Goal: Find specific page/section: Find specific page/section

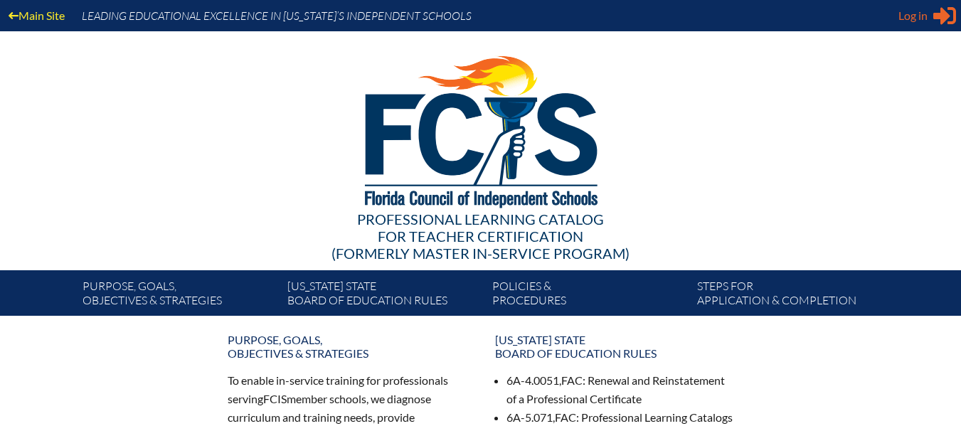
type input "[EMAIL_ADDRESS][DOMAIN_NAME]"
click at [908, 13] on span "Log in" at bounding box center [912, 15] width 29 height 17
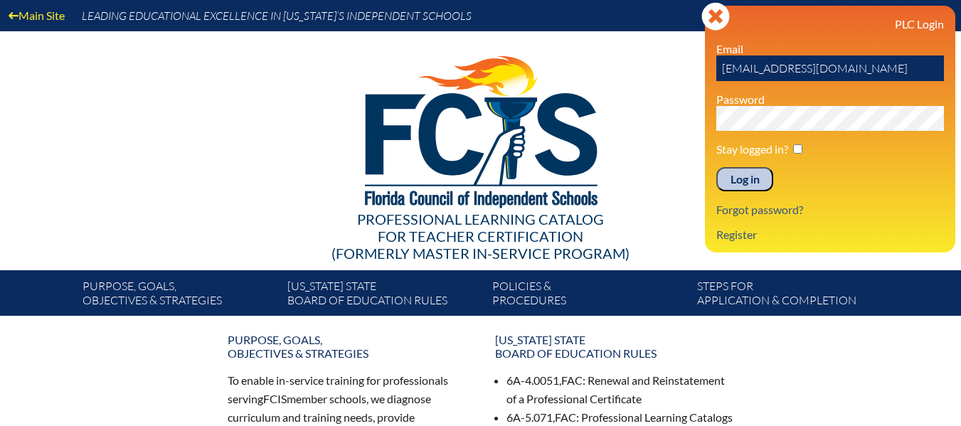
click at [726, 183] on input "Log in" at bounding box center [744, 179] width 57 height 24
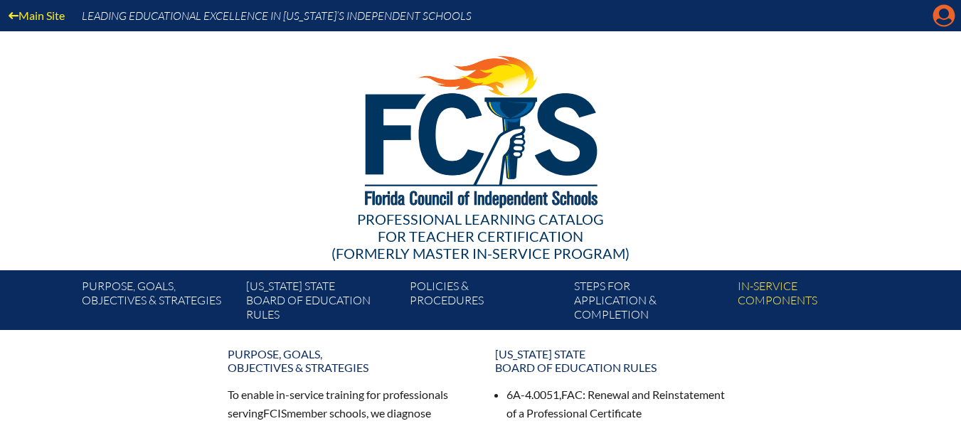
click at [936, 14] on icon at bounding box center [944, 16] width 22 height 22
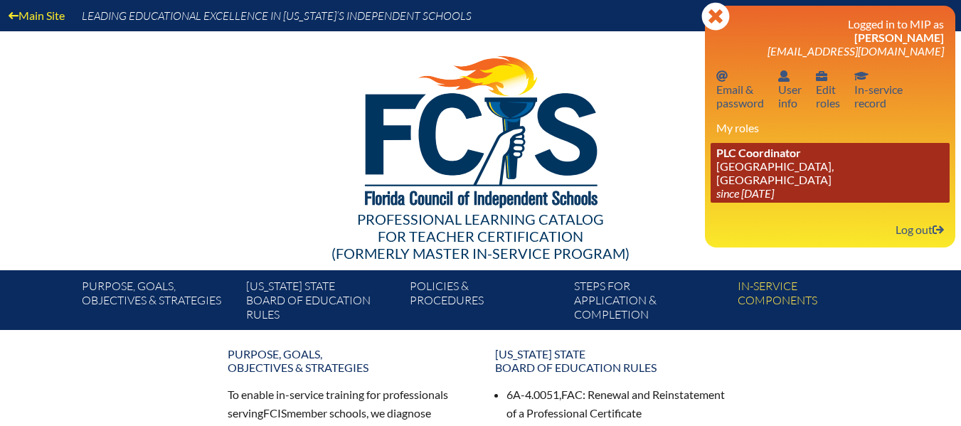
click at [811, 172] on link "PLC Coordinator Grace Episcopal Day School, Orange Park since 2023 Aug 1" at bounding box center [829, 173] width 239 height 60
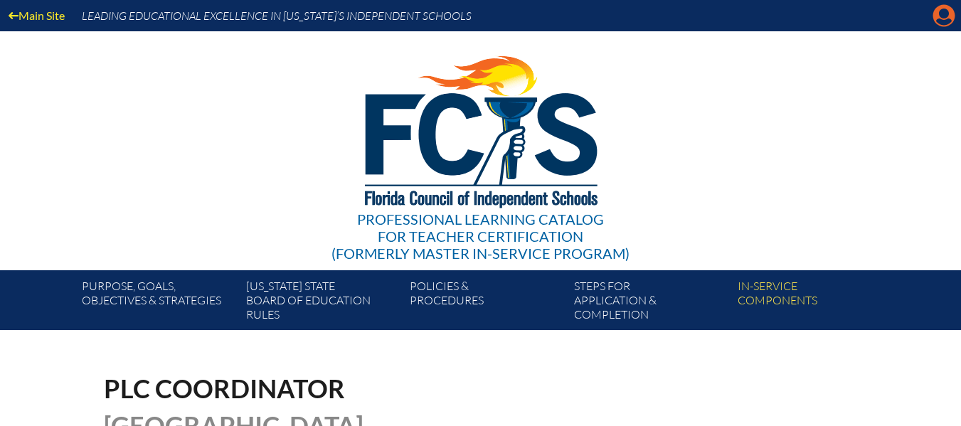
click at [946, 25] on icon at bounding box center [944, 16] width 22 height 22
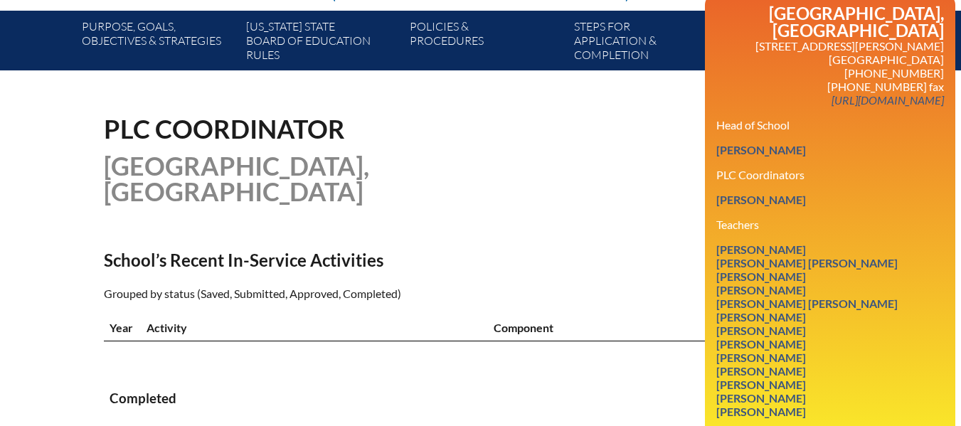
scroll to position [284, 0]
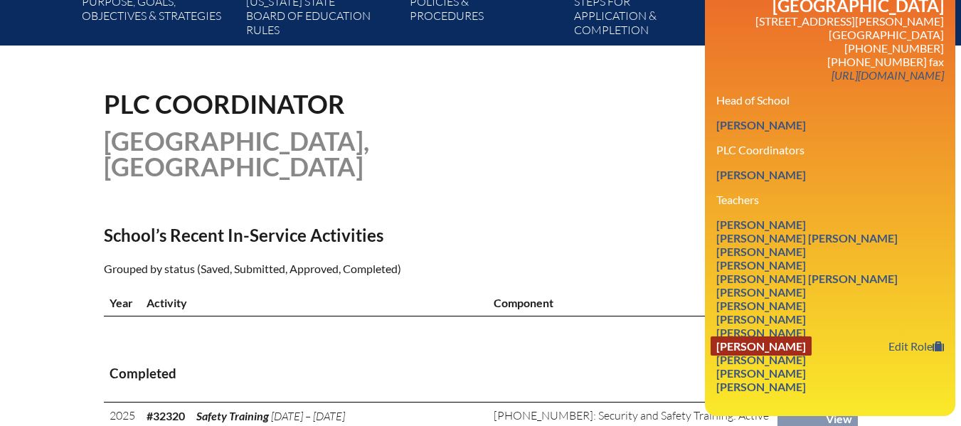
click at [753, 336] on link "Cari Rahn" at bounding box center [760, 345] width 101 height 19
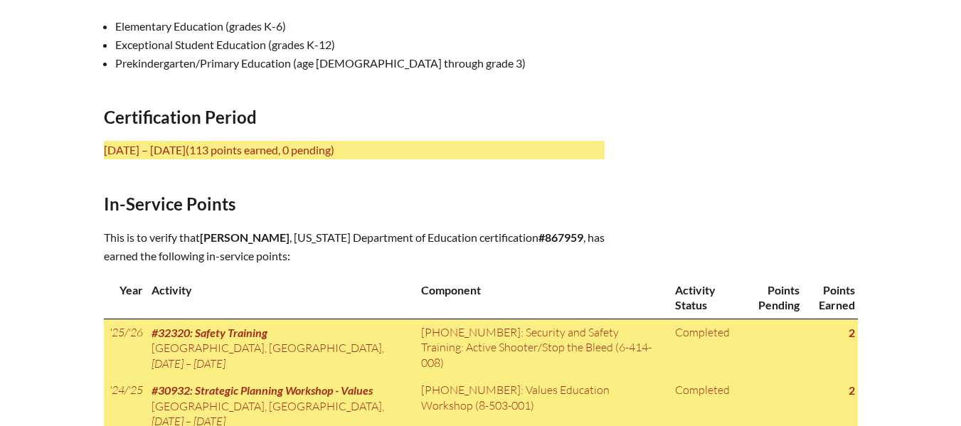
scroll to position [569, 0]
